Goal: Task Accomplishment & Management: Manage account settings

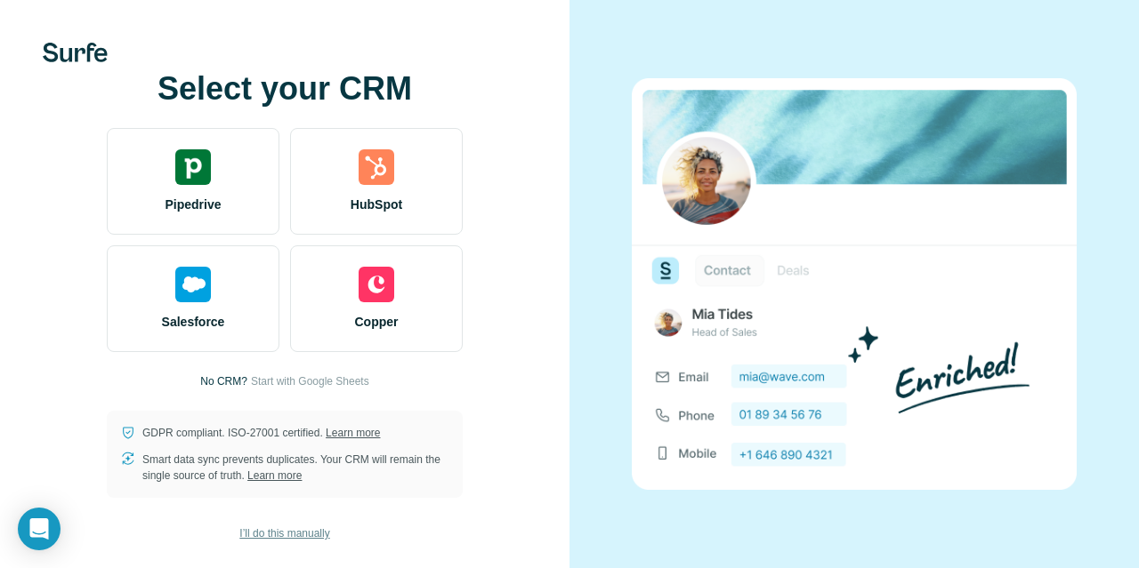
click at [272, 534] on span "I’ll do this manually" at bounding box center [284, 534] width 90 height 16
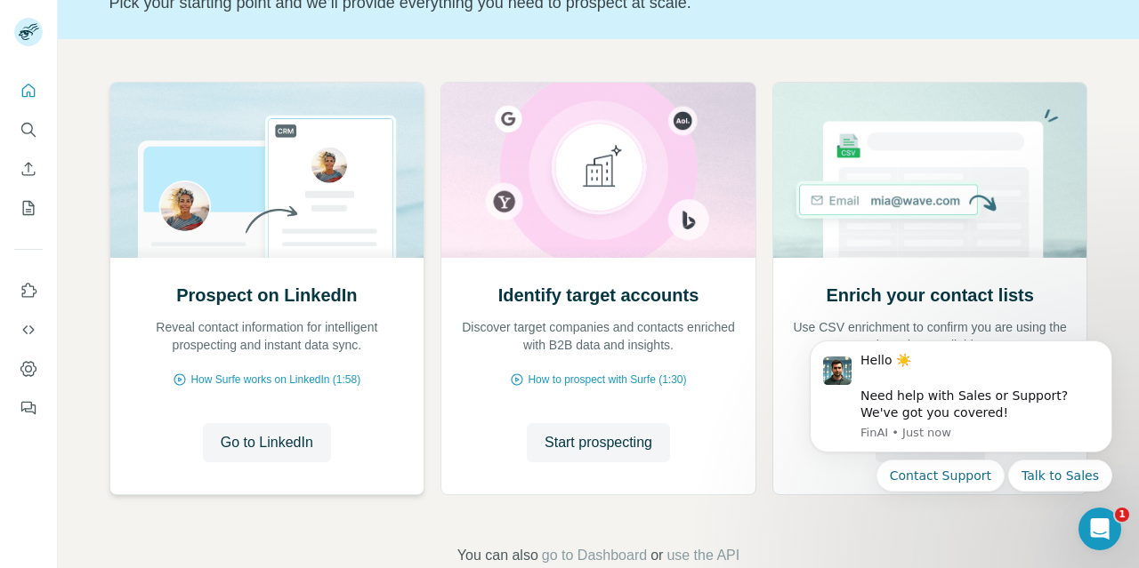
scroll to position [141, 0]
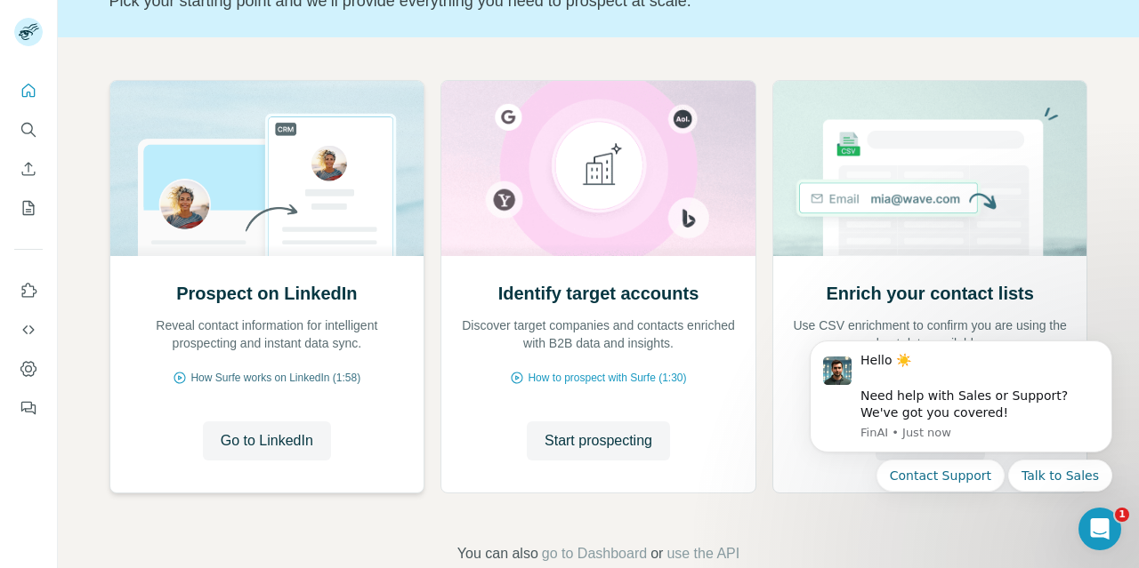
click at [223, 374] on span "How Surfe works on LinkedIn (1:58)" at bounding box center [275, 378] width 170 height 16
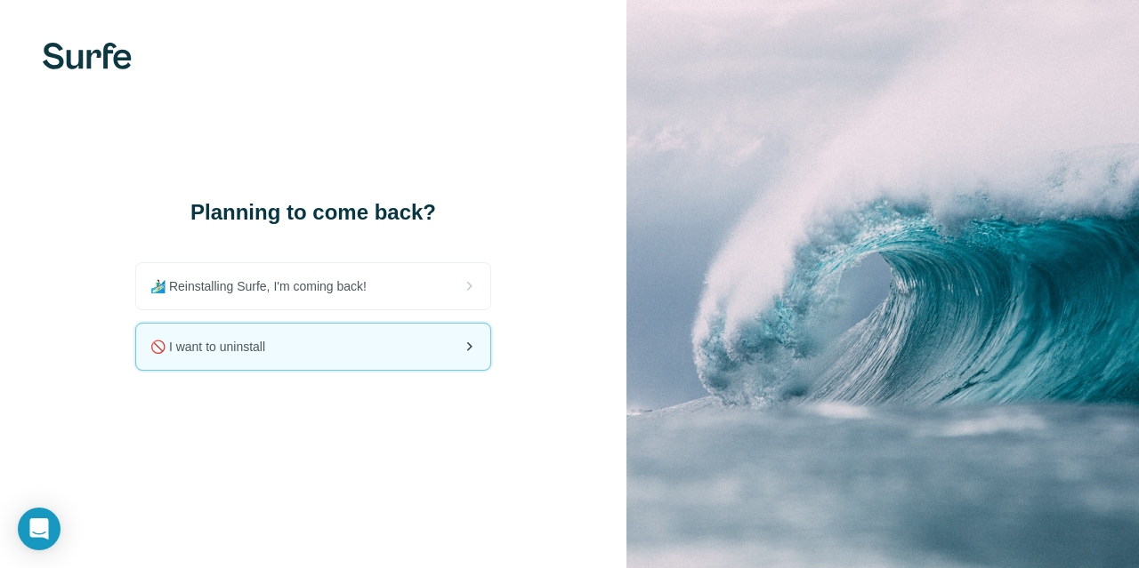
click at [311, 341] on div "🚫 I want to uninstall" at bounding box center [313, 347] width 354 height 46
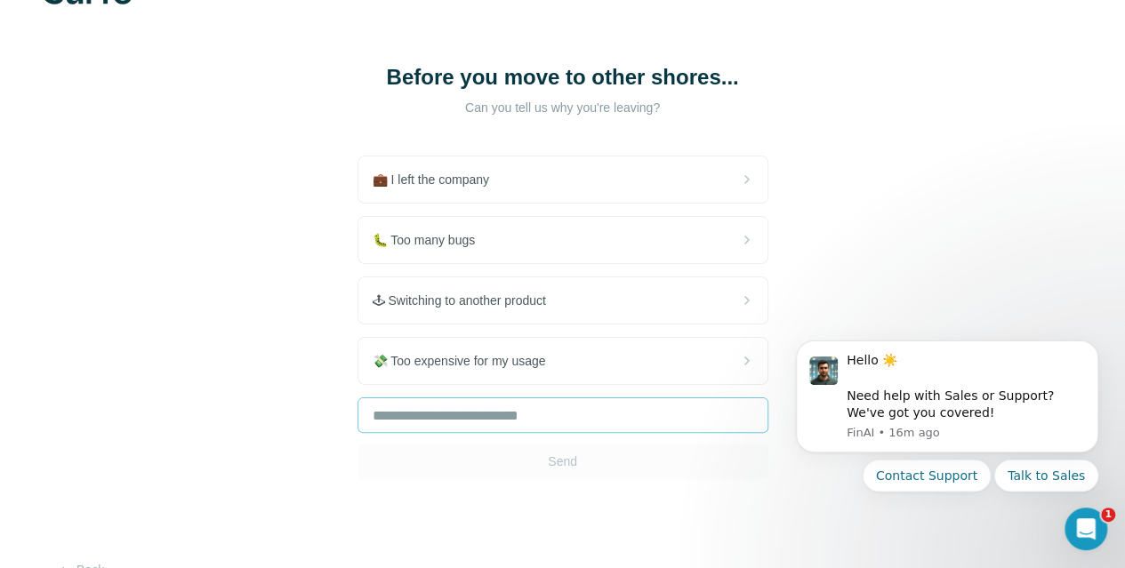
scroll to position [66, 0]
click at [394, 418] on input "text" at bounding box center [563, 415] width 411 height 36
type input "*"
type input "**********"
click at [375, 456] on button "Send" at bounding box center [563, 461] width 411 height 36
